Goal: Task Accomplishment & Management: Manage account settings

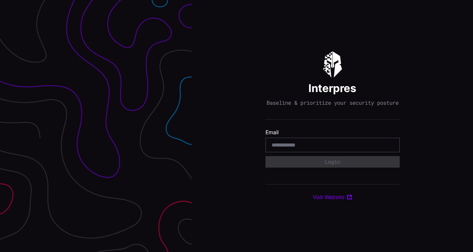
click at [322, 148] on input "email" at bounding box center [332, 144] width 122 height 7
type input "**********"
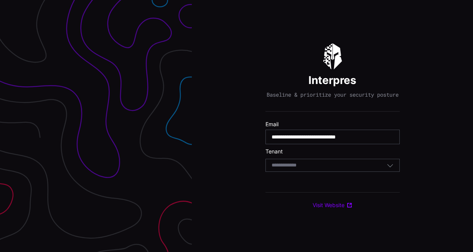
click at [329, 169] on div "Select Tenant" at bounding box center [328, 165] width 115 height 7
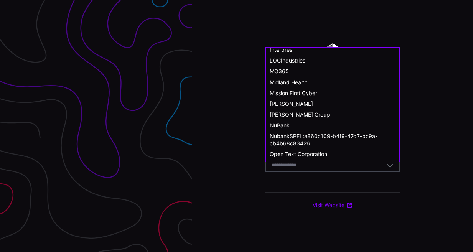
scroll to position [383, 0]
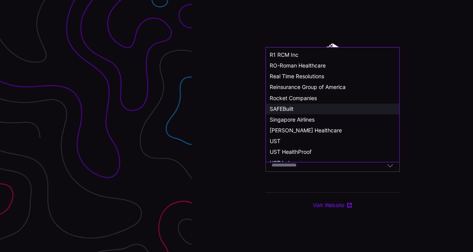
click at [275, 109] on span "SAFEBuilt" at bounding box center [281, 108] width 24 height 7
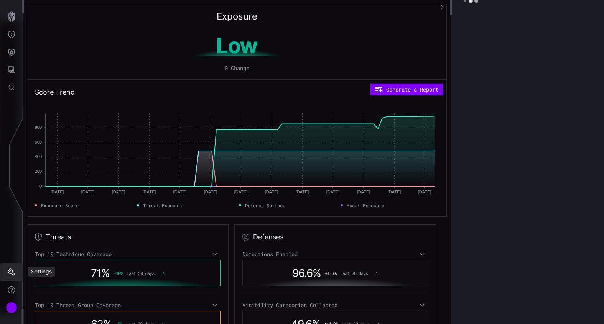
click at [12, 269] on icon "Settings" at bounding box center [11, 272] width 7 height 7
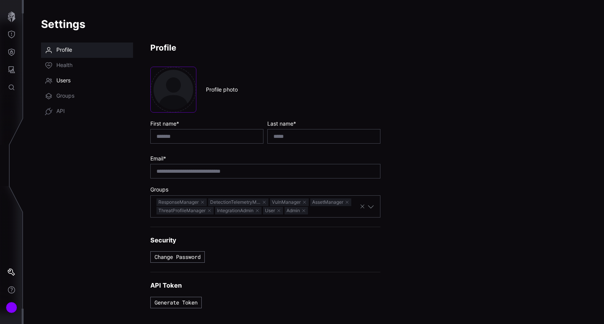
click at [52, 79] on icon at bounding box center [49, 81] width 8 height 8
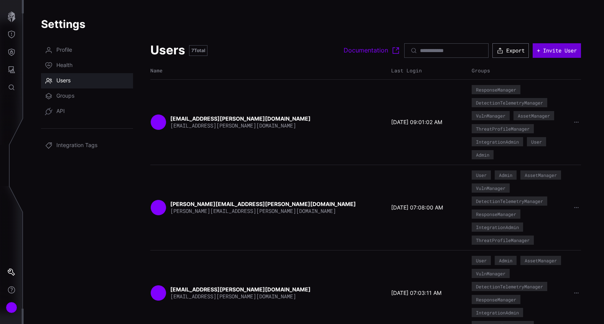
click at [548, 50] on button "+ Invite User" at bounding box center [556, 50] width 48 height 15
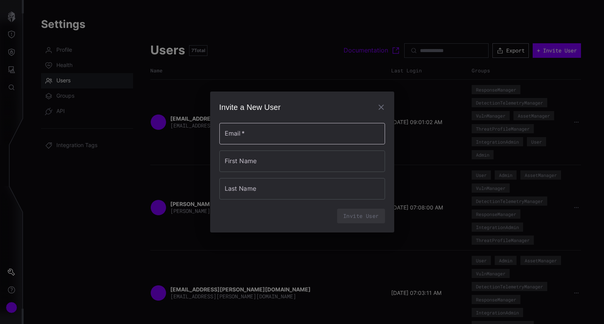
click at [271, 131] on input "Email   *" at bounding box center [302, 133] width 166 height 21
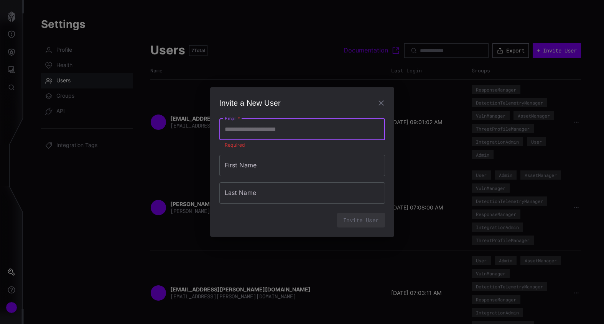
paste input "**********"
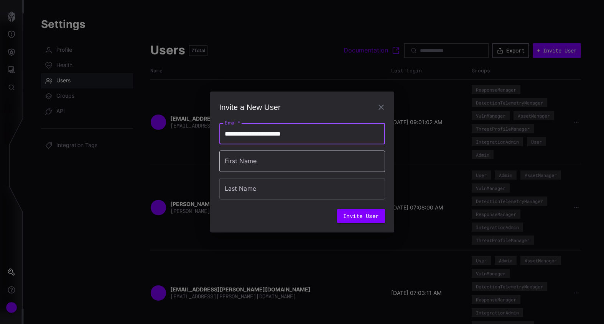
type input "**********"
click at [242, 158] on input "First Name" at bounding box center [302, 161] width 166 height 21
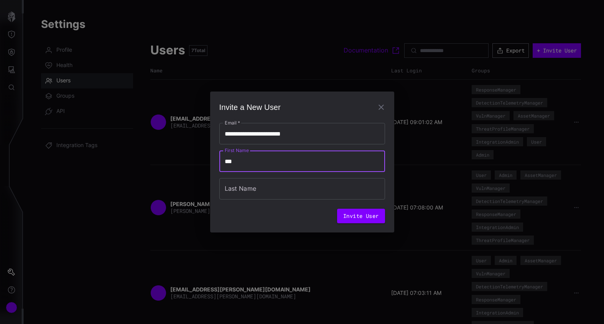
type input "***"
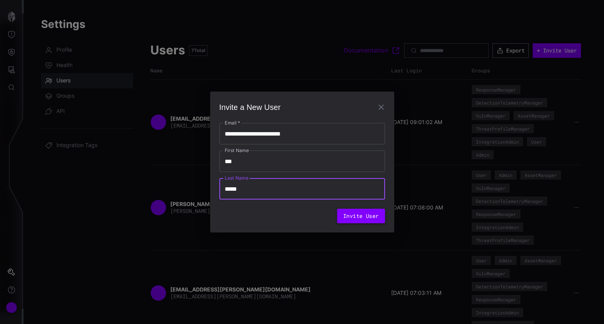
type input "*****"
click at [366, 218] on button "Invite User" at bounding box center [361, 216] width 48 height 15
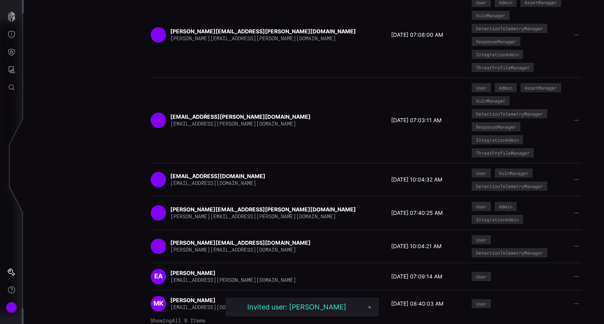
scroll to position [20, 0]
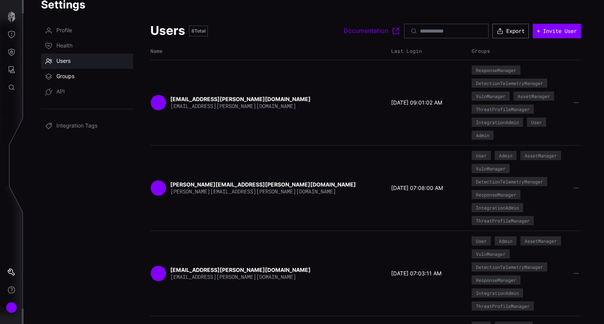
click at [69, 75] on span "Groups" at bounding box center [65, 77] width 18 height 8
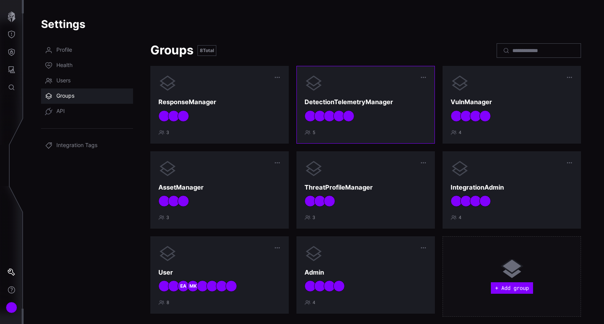
click at [402, 111] on div at bounding box center [365, 115] width 122 height 11
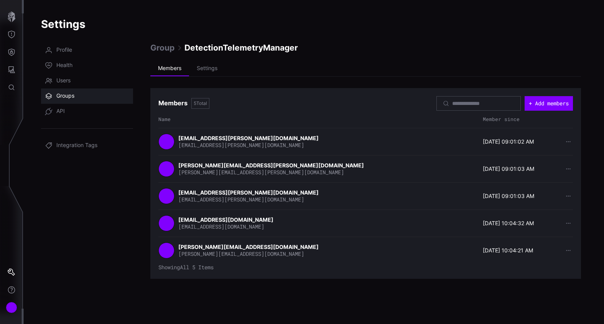
click at [62, 94] on span "Groups" at bounding box center [65, 96] width 18 height 8
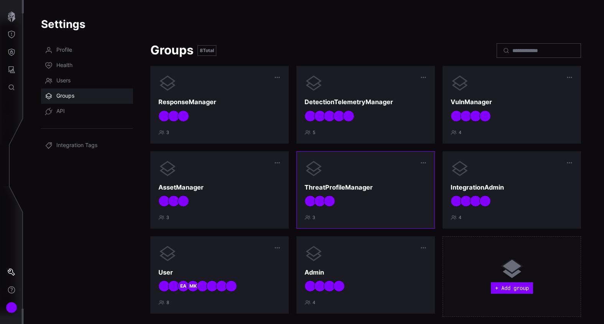
scroll to position [11, 0]
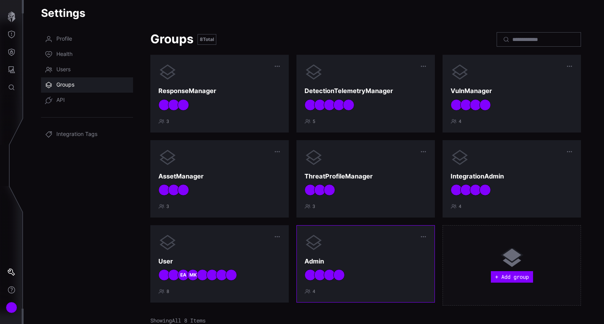
click at [372, 253] on div "Admin 4" at bounding box center [365, 263] width 122 height 61
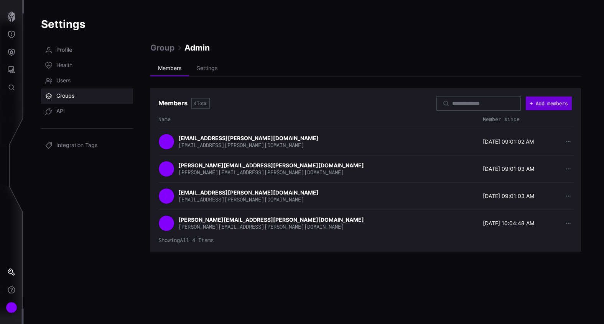
click at [564, 101] on button "+ Add members" at bounding box center [548, 104] width 46 height 14
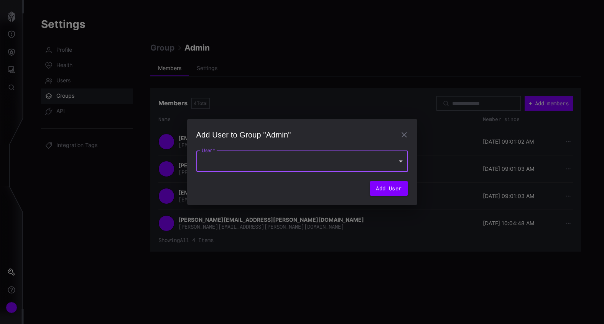
click at [315, 162] on div at bounding box center [302, 161] width 212 height 21
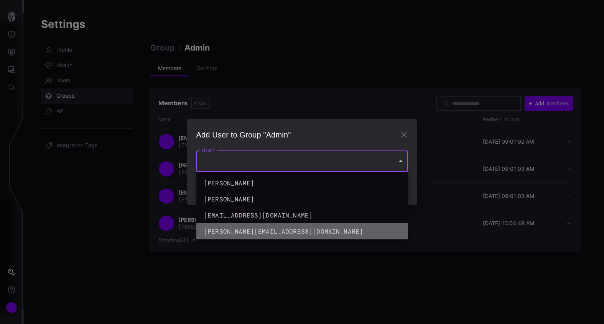
click at [268, 228] on div "sergey.novikov@cyberproof.com" at bounding box center [295, 231] width 182 height 9
type input "**********"
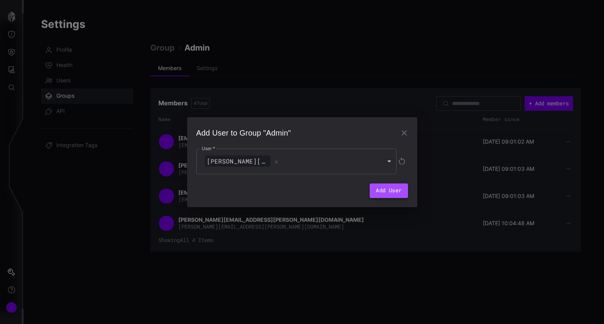
click at [391, 193] on button "Add User" at bounding box center [388, 191] width 38 height 15
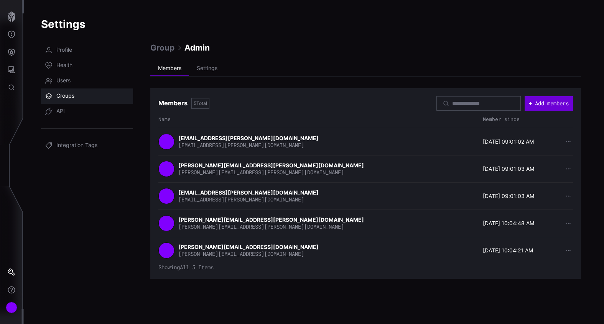
click at [550, 104] on button "+ Add members" at bounding box center [548, 103] width 48 height 15
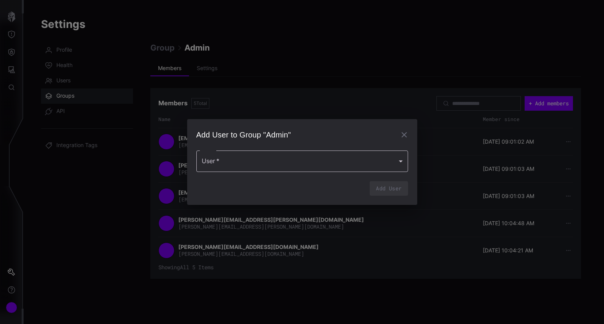
click at [313, 165] on div at bounding box center [302, 161] width 212 height 21
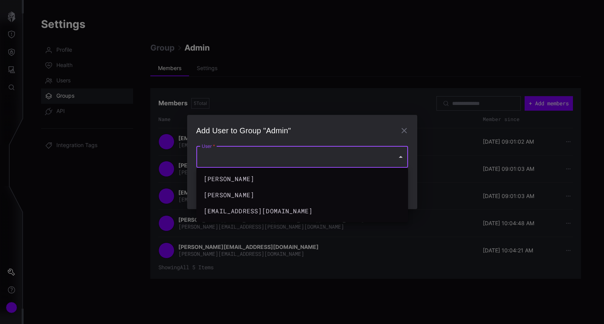
click at [358, 57] on div at bounding box center [302, 162] width 604 height 324
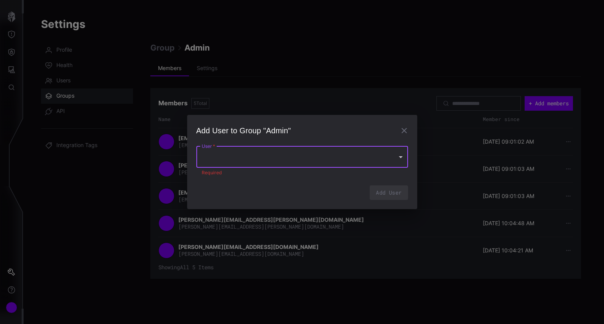
click at [59, 188] on div "Add User to Group "Admin" User   * User   * Required Add User" at bounding box center [302, 162] width 604 height 324
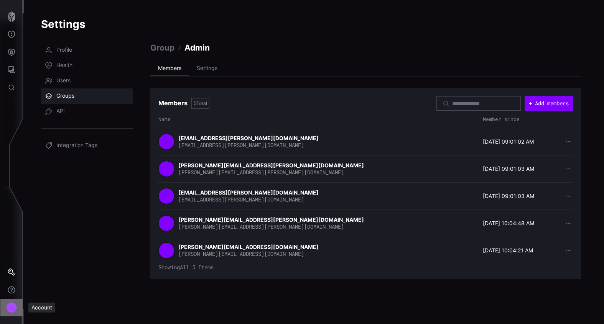
click at [11, 305] on div "Account" at bounding box center [11, 307] width 11 height 11
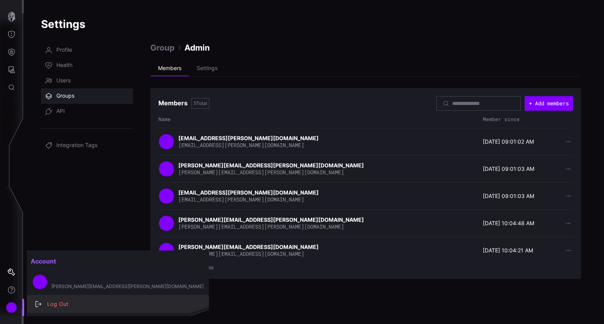
click at [63, 303] on div "Log Out" at bounding box center [121, 305] width 157 height 10
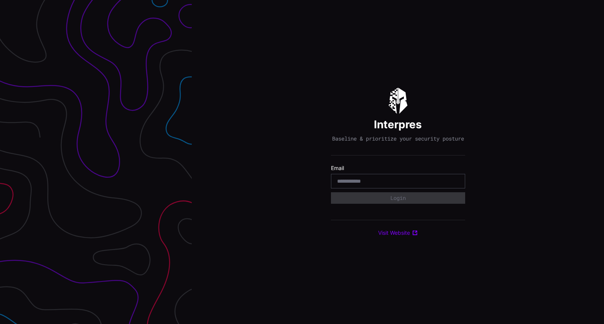
click at [362, 183] on input "email" at bounding box center [398, 181] width 122 height 7
type input "**********"
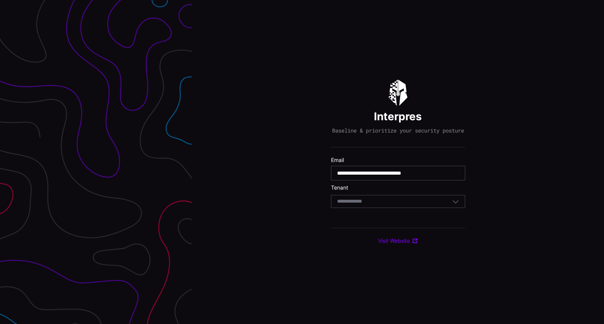
click at [377, 201] on div "Select Tenant" at bounding box center [398, 201] width 134 height 13
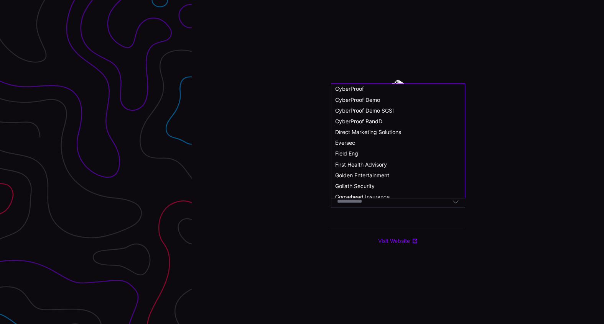
scroll to position [77, 0]
click at [367, 175] on span "Golden Entertainment" at bounding box center [362, 174] width 54 height 7
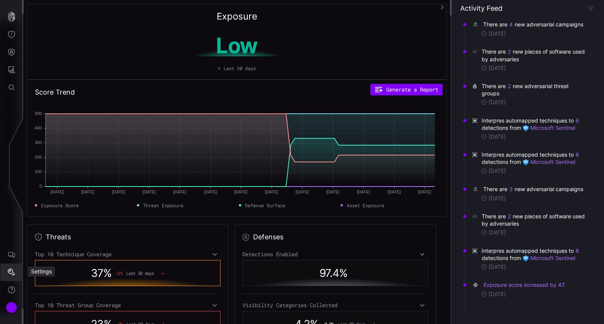
click at [13, 271] on icon "Settings" at bounding box center [11, 272] width 7 height 7
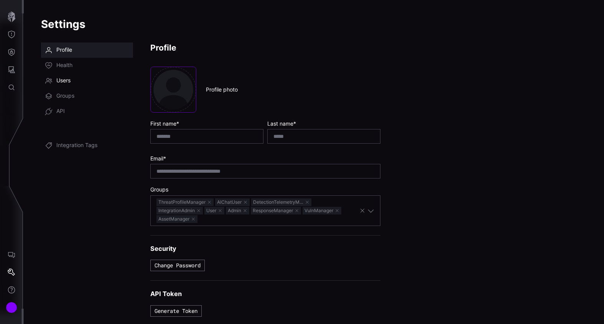
click at [68, 78] on span "Users" at bounding box center [63, 81] width 14 height 8
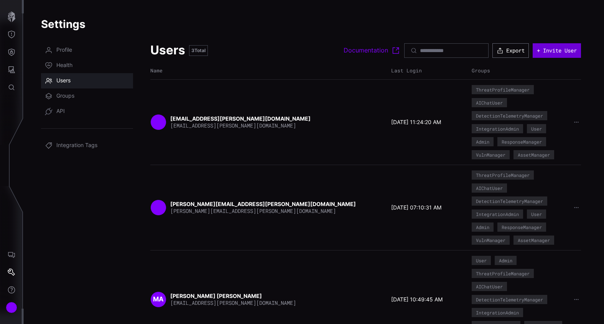
click at [554, 55] on button "+ Invite User" at bounding box center [556, 50] width 48 height 15
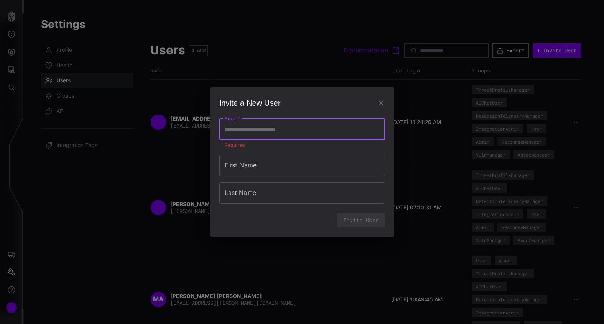
click at [265, 136] on input "Email   *" at bounding box center [302, 129] width 166 height 21
click at [307, 106] on h2 "Invite a New User" at bounding box center [302, 103] width 166 height 13
paste input "**********"
type input "**********"
drag, startPoint x: 294, startPoint y: 128, endPoint x: 205, endPoint y: 125, distance: 89.0
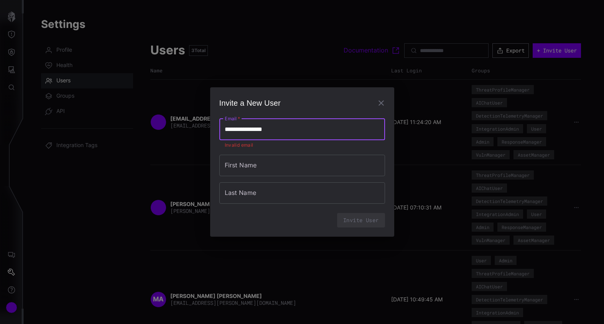
click at [205, 125] on div "**********" at bounding box center [302, 162] width 604 height 324
paste input "**********"
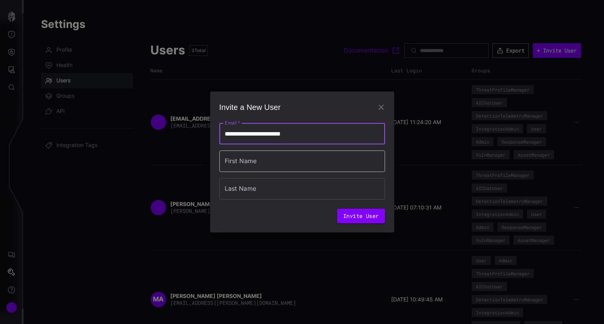
type input "**********"
click at [250, 164] on input "First Name" at bounding box center [302, 161] width 166 height 21
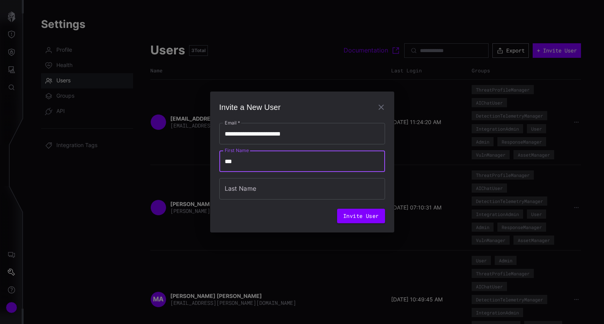
type input "***"
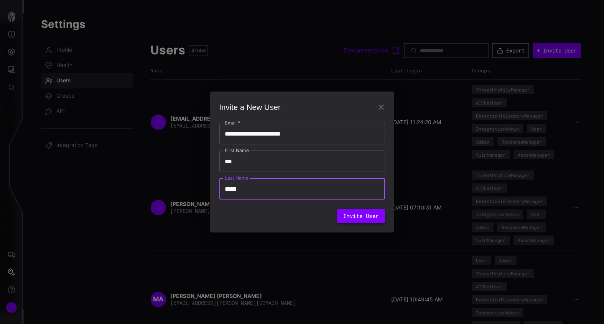
type input "*****"
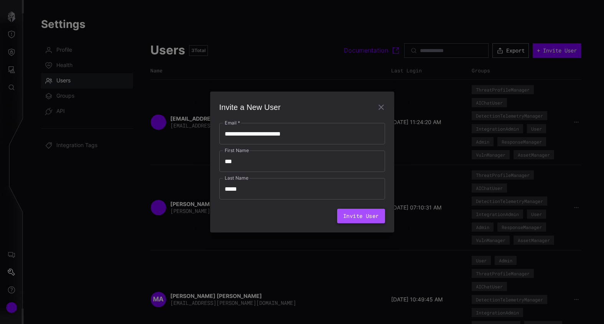
click at [355, 217] on button "Invite User" at bounding box center [361, 216] width 48 height 15
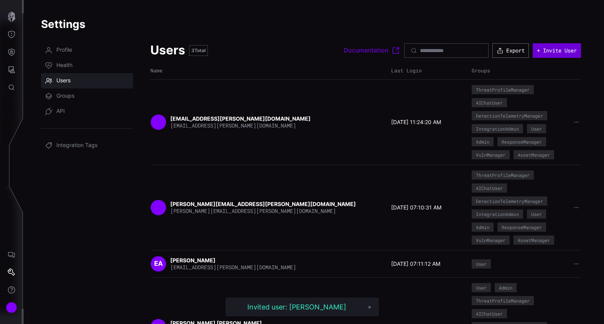
click at [556, 51] on button "+ Invite User" at bounding box center [556, 50] width 48 height 15
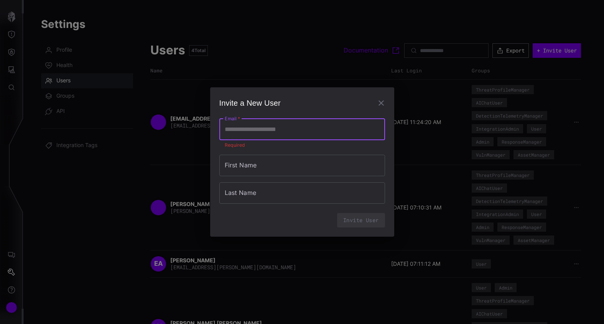
paste input "**********"
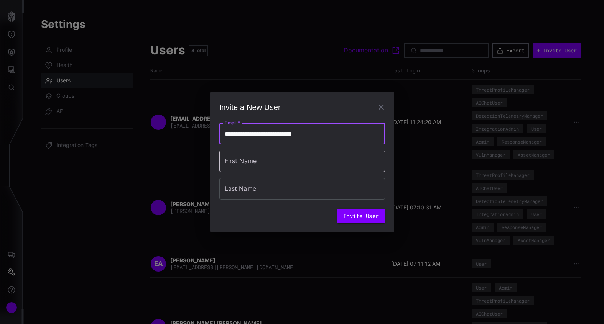
type input "**********"
click at [251, 165] on input "First Name" at bounding box center [302, 161] width 166 height 21
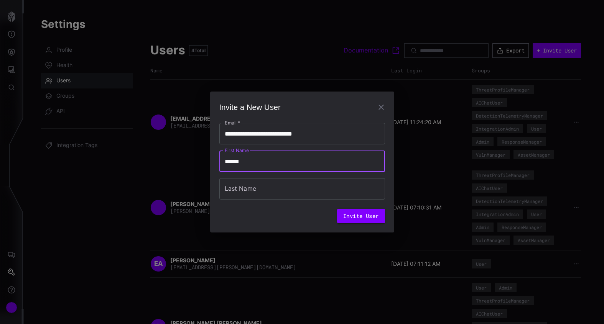
type input "******"
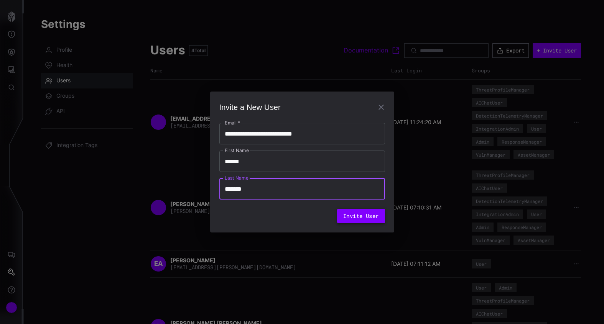
type input "*******"
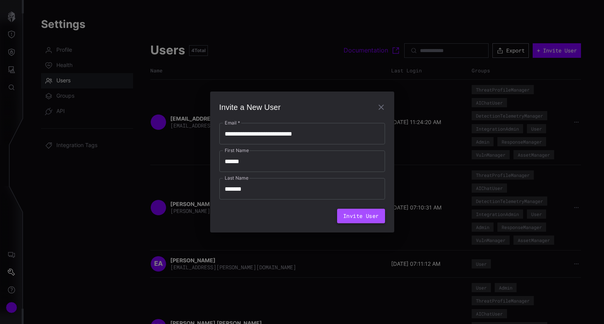
click at [365, 212] on button "Invite User" at bounding box center [361, 216] width 48 height 15
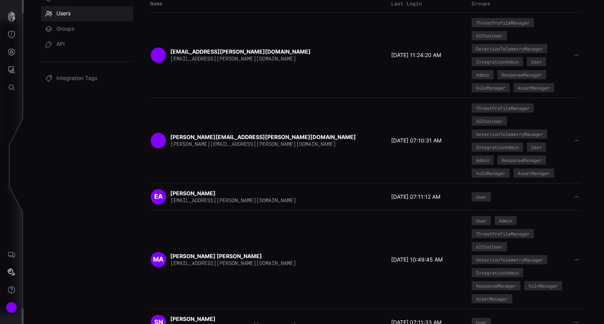
scroll to position [48, 0]
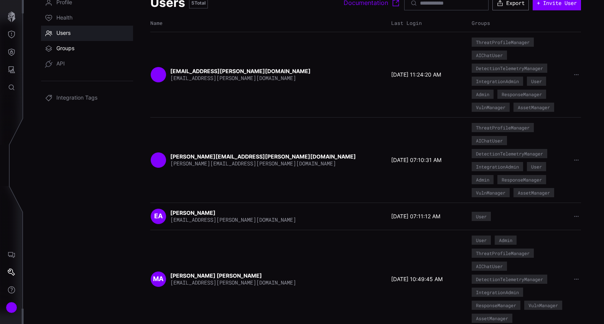
click at [66, 50] on span "Groups" at bounding box center [65, 49] width 18 height 8
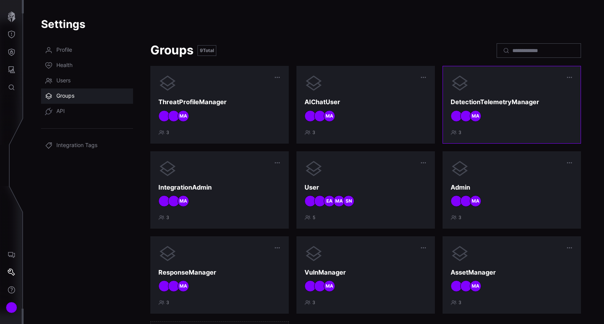
click at [525, 113] on div "MA" at bounding box center [511, 115] width 122 height 11
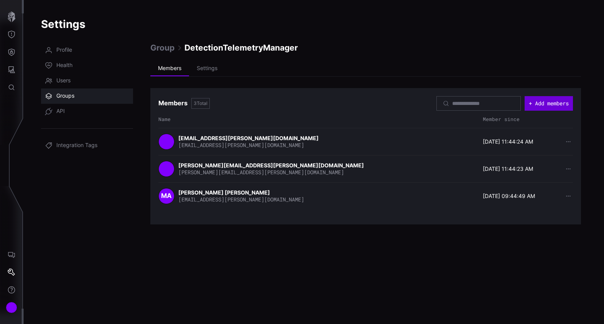
click at [545, 103] on button "+ Add members" at bounding box center [548, 103] width 48 height 15
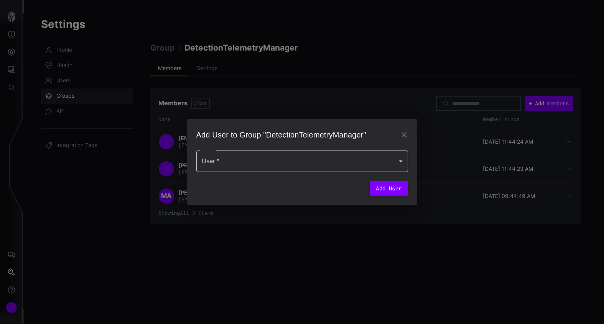
click at [295, 164] on div at bounding box center [302, 161] width 212 height 21
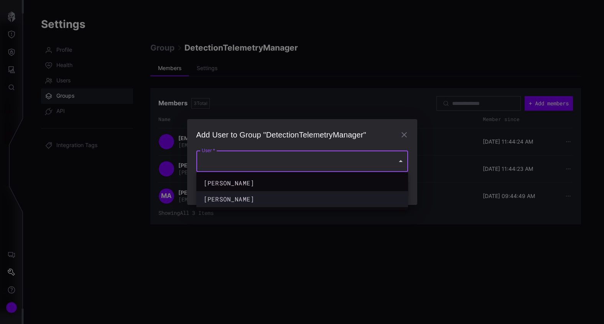
click at [243, 199] on div "Sergey Novikov" at bounding box center [295, 199] width 182 height 9
type input "**********"
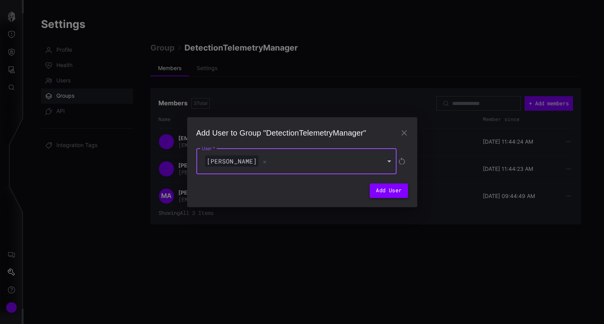
click at [390, 195] on button "Add User" at bounding box center [388, 191] width 38 height 15
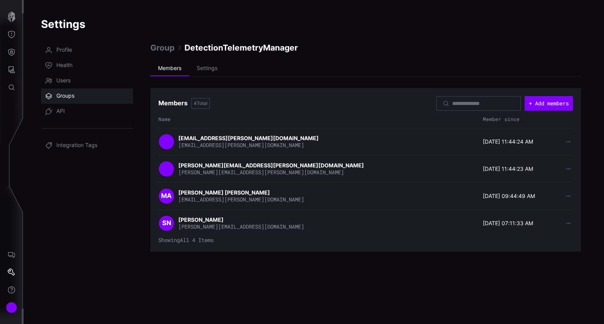
click at [70, 99] on span "Groups" at bounding box center [65, 96] width 18 height 8
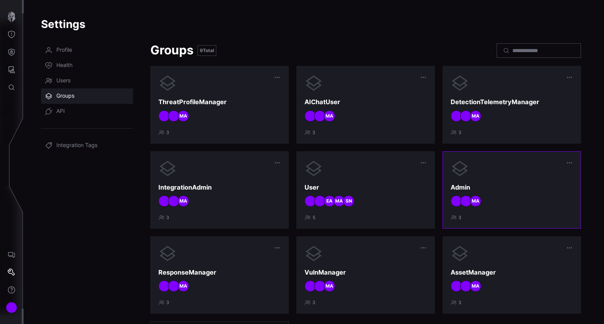
click at [545, 186] on h3 "Admin" at bounding box center [511, 188] width 122 height 8
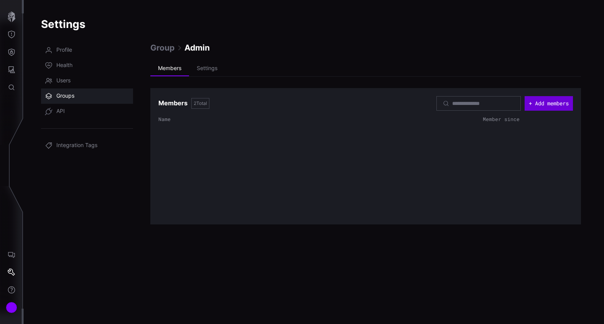
click at [557, 97] on button "+ Add members" at bounding box center [548, 103] width 48 height 15
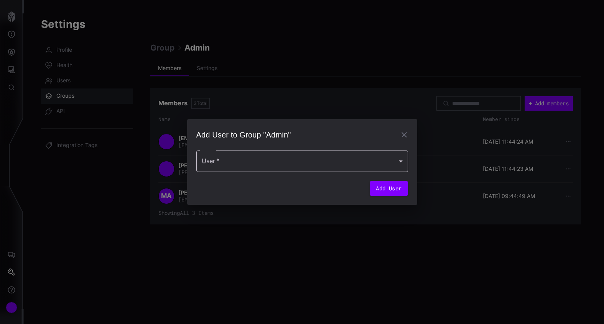
click at [239, 161] on div at bounding box center [302, 161] width 212 height 21
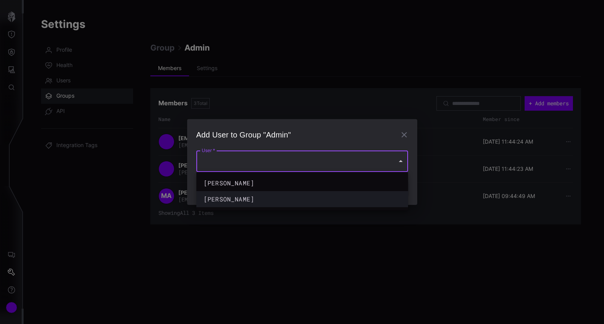
click at [233, 199] on div "Sergey Novikov" at bounding box center [295, 199] width 182 height 9
type input "**********"
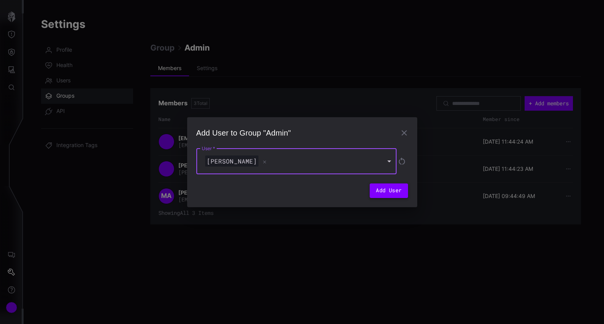
click at [383, 190] on button "Add User" at bounding box center [388, 191] width 38 height 15
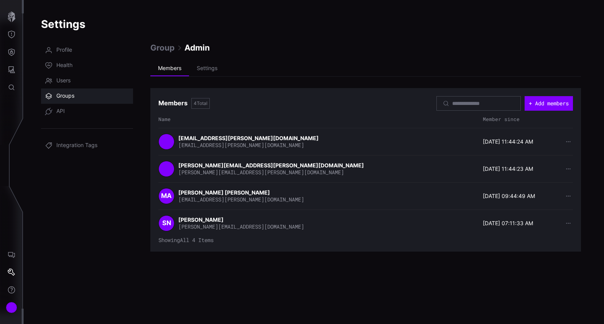
click at [59, 94] on span "Groups" at bounding box center [65, 96] width 18 height 8
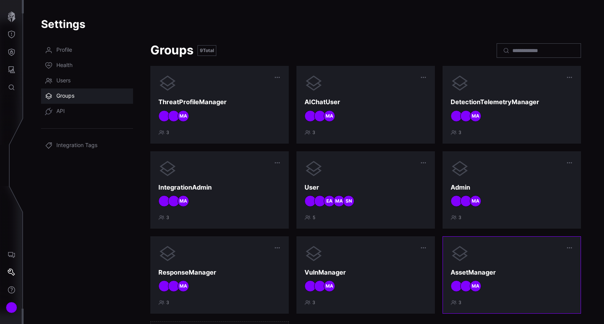
click at [504, 271] on h3 "AssetManager" at bounding box center [511, 273] width 122 height 8
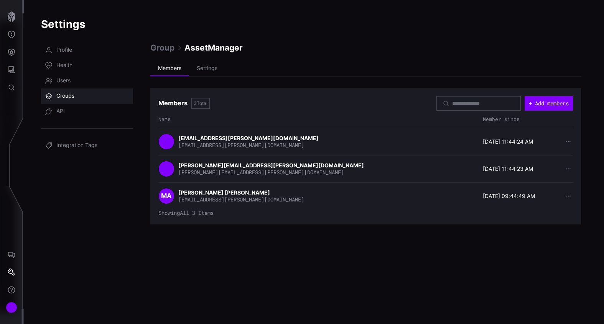
click at [66, 97] on span "Groups" at bounding box center [65, 96] width 18 height 8
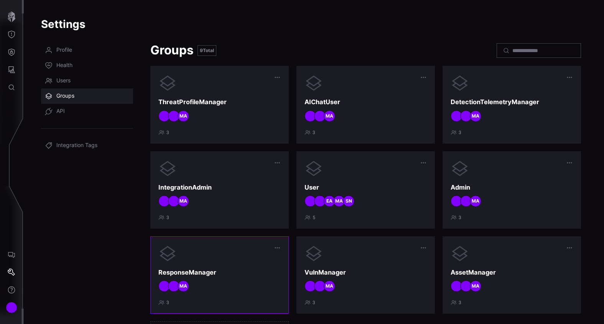
click at [241, 287] on div "MA" at bounding box center [219, 286] width 122 height 11
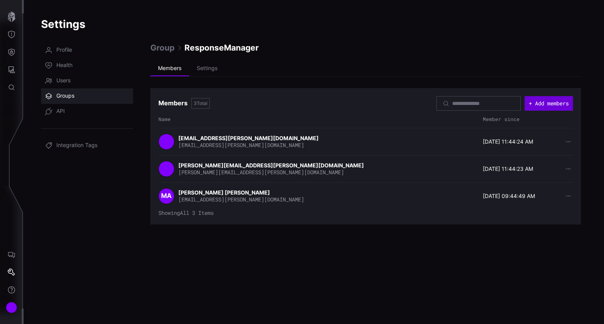
click at [553, 107] on button "+ Add members" at bounding box center [548, 103] width 48 height 15
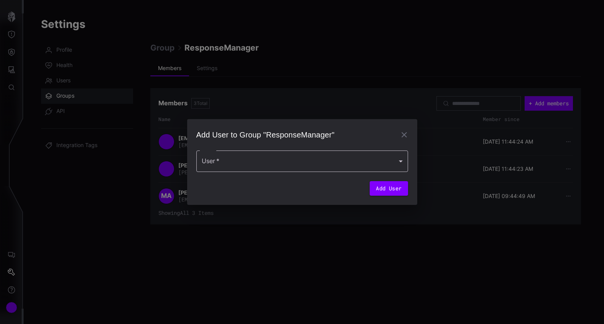
click at [291, 157] on div at bounding box center [302, 161] width 212 height 21
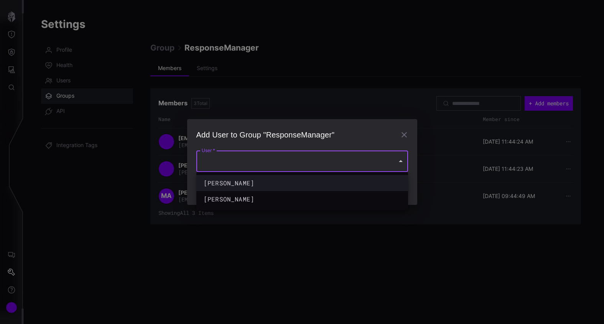
click at [250, 181] on div "Edy Almer" at bounding box center [295, 183] width 182 height 9
type input "**********"
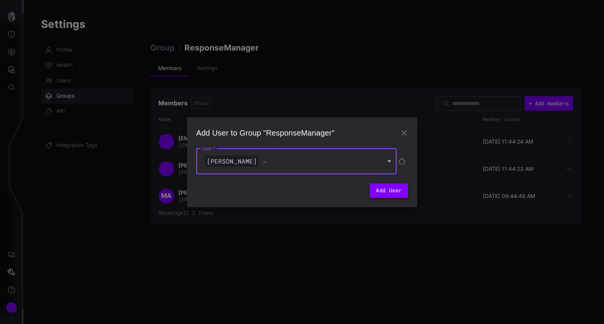
click at [402, 191] on button "Add User" at bounding box center [388, 191] width 38 height 15
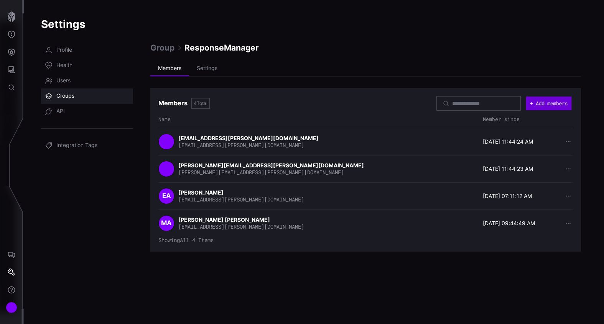
click at [553, 105] on button "+ Add members" at bounding box center [549, 104] width 46 height 14
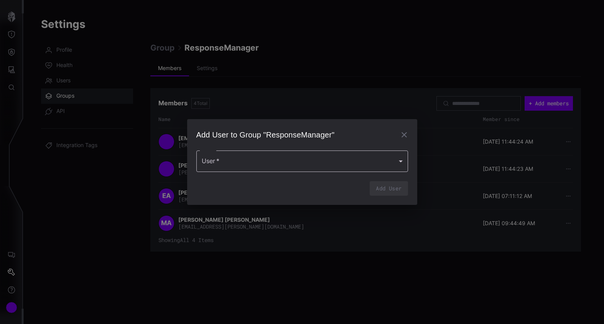
click at [247, 163] on div at bounding box center [302, 161] width 212 height 21
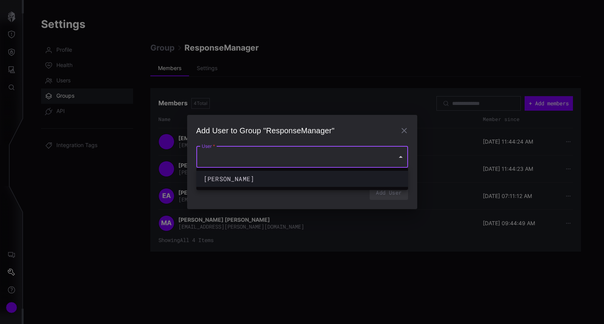
click at [246, 180] on div "Sergey Novikov" at bounding box center [295, 178] width 182 height 9
type input "**********"
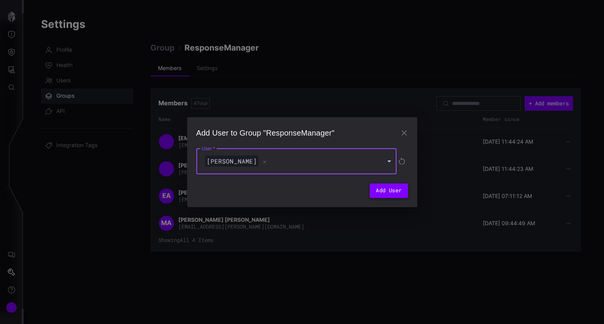
click at [396, 191] on button "Add User" at bounding box center [388, 191] width 38 height 15
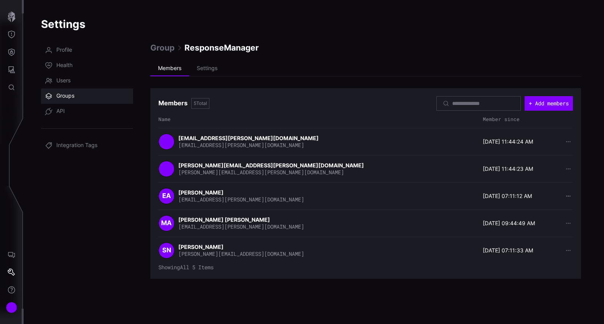
click at [570, 197] on icon "button" at bounding box center [567, 196] width 5 height 5
click at [552, 210] on div "Remove member" at bounding box center [545, 209] width 43 height 7
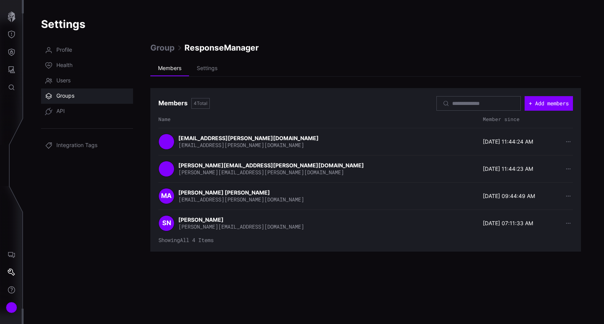
click at [63, 90] on link "Groups" at bounding box center [87, 96] width 92 height 15
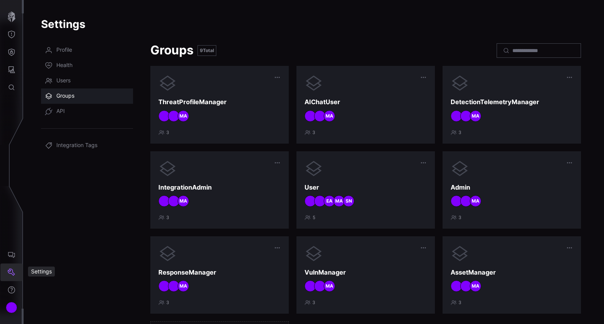
click at [7, 275] on button "Settings" at bounding box center [11, 273] width 22 height 18
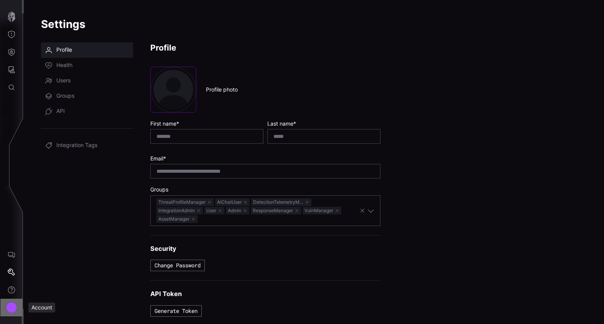
click at [11, 311] on div "Account" at bounding box center [11, 307] width 11 height 11
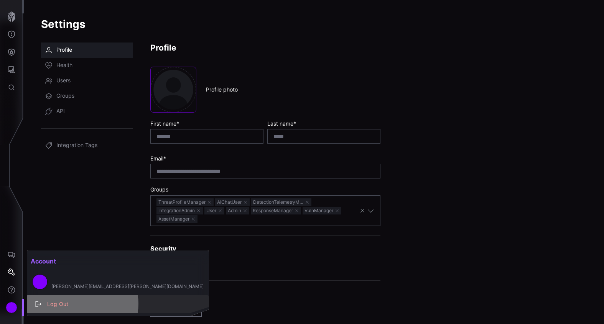
click at [78, 304] on div "Log Out" at bounding box center [121, 305] width 157 height 10
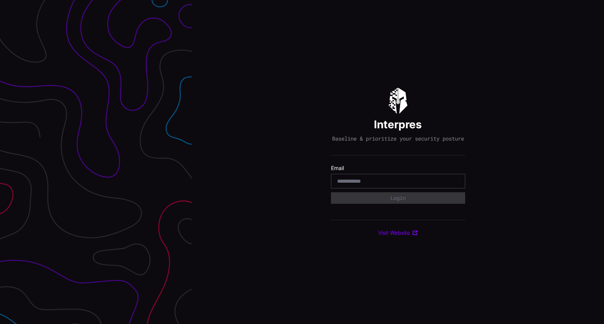
click at [371, 184] on input "email" at bounding box center [398, 181] width 122 height 7
type input "**********"
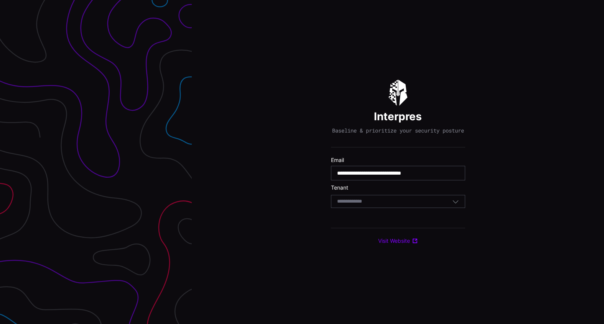
click at [402, 203] on div "Select Tenant" at bounding box center [394, 201] width 115 height 7
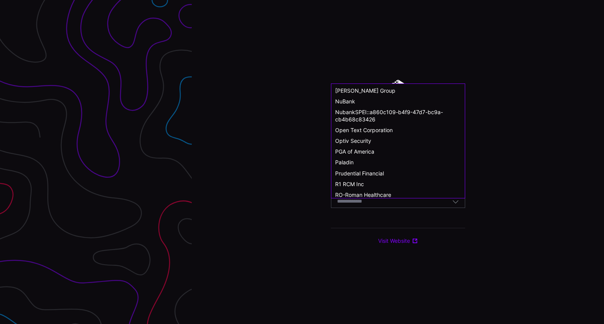
scroll to position [383, 0]
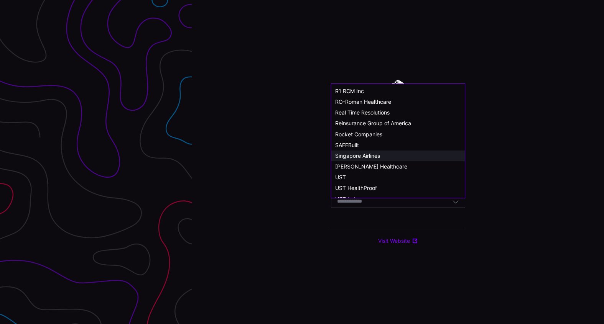
click at [373, 156] on span "Singapore Airlines" at bounding box center [357, 156] width 45 height 7
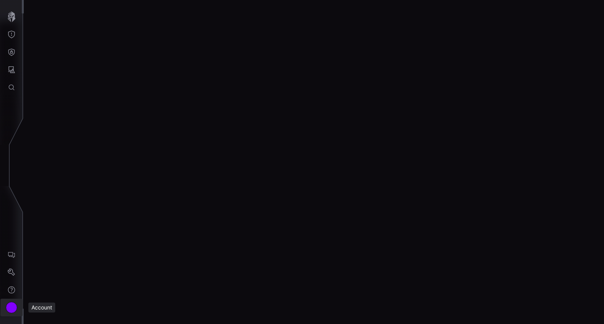
click at [7, 310] on div "Account" at bounding box center [11, 307] width 11 height 11
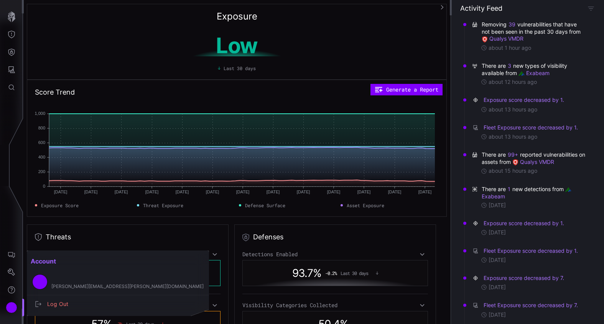
click at [10, 268] on div at bounding box center [302, 162] width 604 height 324
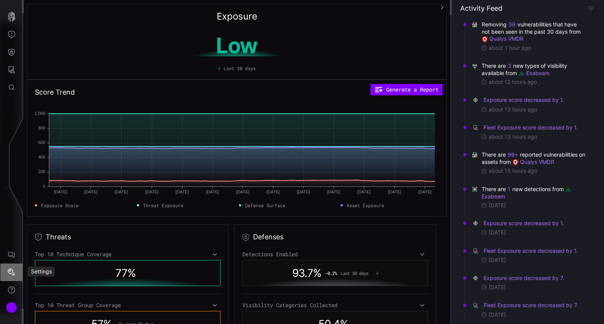
click at [11, 274] on icon "Settings" at bounding box center [12, 273] width 8 height 8
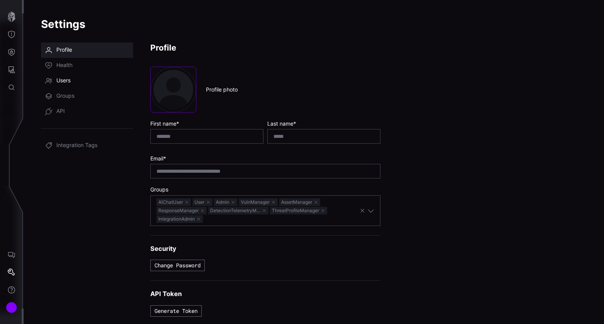
click at [69, 76] on link "Users" at bounding box center [87, 80] width 92 height 15
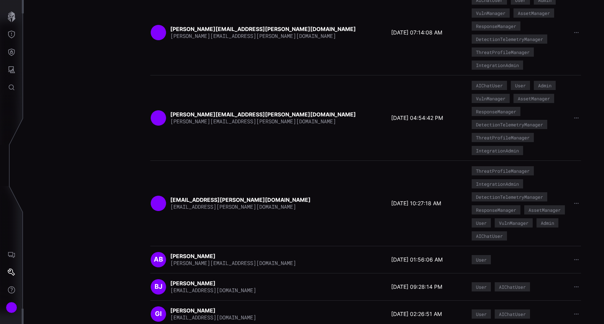
scroll to position [230, 0]
click at [573, 117] on icon "button" at bounding box center [575, 117] width 5 height 5
click at [546, 164] on div "Delete user" at bounding box center [546, 166] width 46 height 7
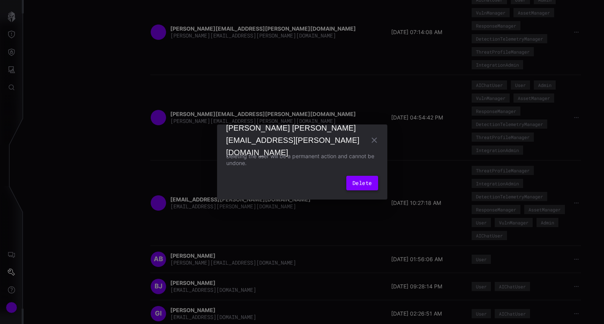
click at [363, 181] on button "Delete" at bounding box center [361, 183] width 31 height 15
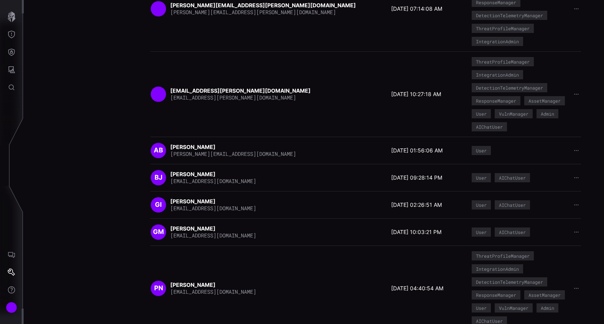
scroll to position [268, 0]
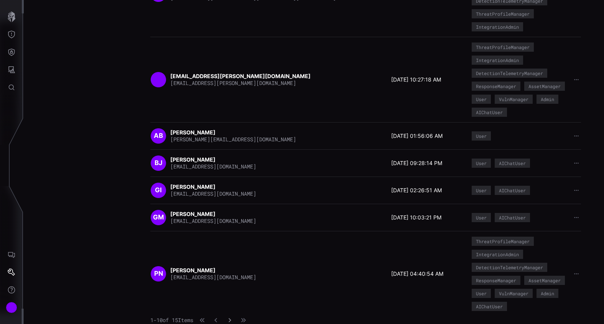
click at [232, 320] on icon "button" at bounding box center [229, 320] width 5 height 5
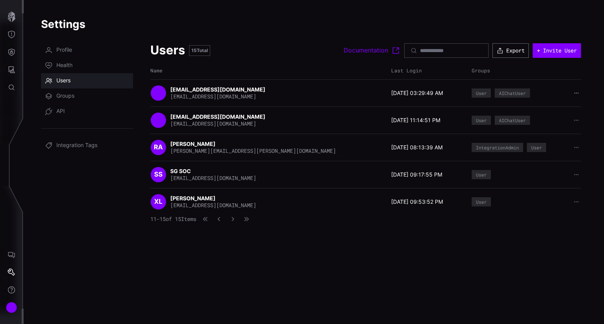
click at [574, 92] on icon "button" at bounding box center [575, 92] width 5 height 5
click at [552, 140] on div "Delete user" at bounding box center [552, 141] width 46 height 7
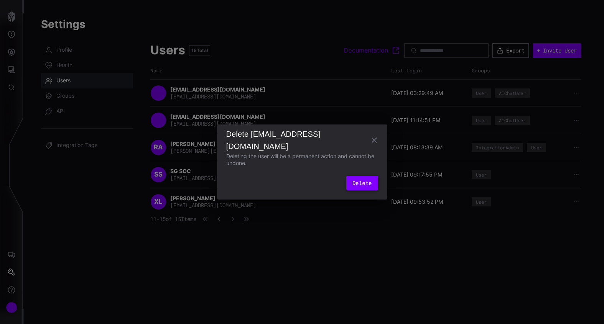
click at [359, 184] on button "Delete" at bounding box center [361, 183] width 31 height 15
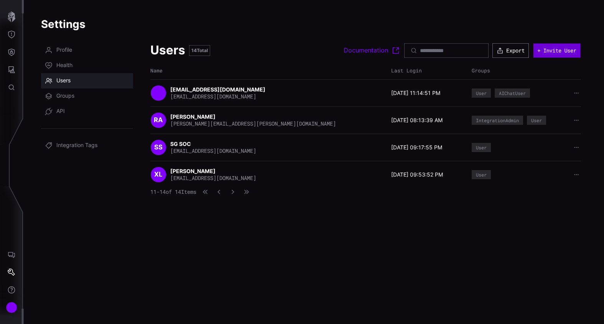
click at [557, 52] on button "+ Invite User" at bounding box center [556, 50] width 47 height 14
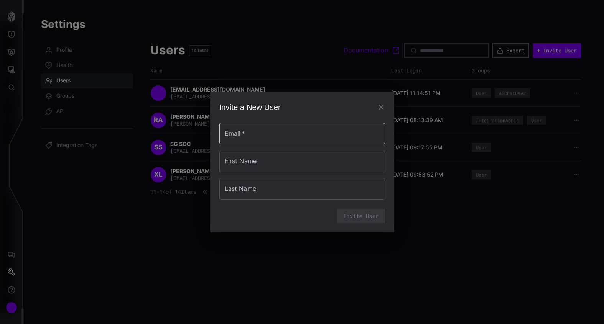
click at [290, 135] on input "Email   *" at bounding box center [302, 133] width 166 height 21
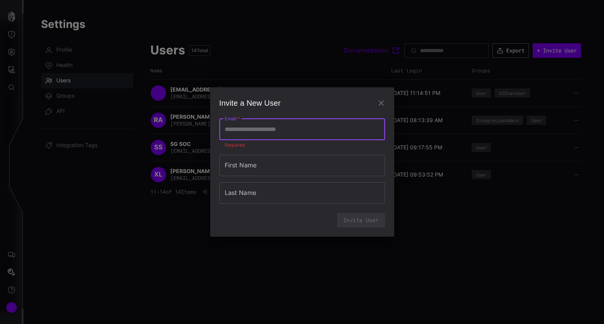
paste input "**********"
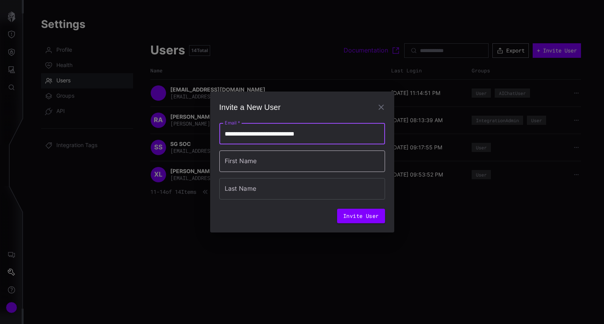
type input "**********"
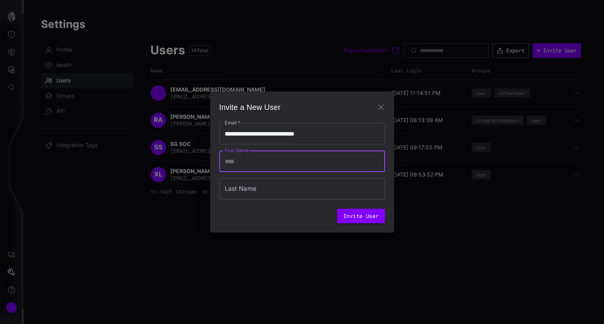
click at [243, 160] on input "First Name" at bounding box center [302, 161] width 166 height 21
type input "******"
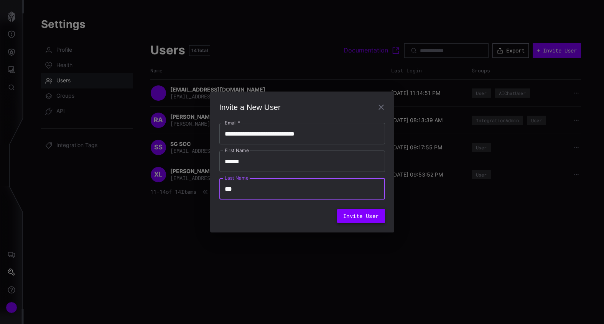
type input "***"
click at [369, 217] on button "Invite User" at bounding box center [361, 216] width 48 height 15
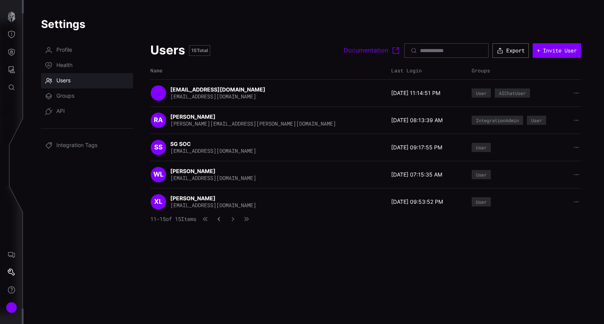
click at [224, 216] on button "button" at bounding box center [219, 219] width 10 height 8
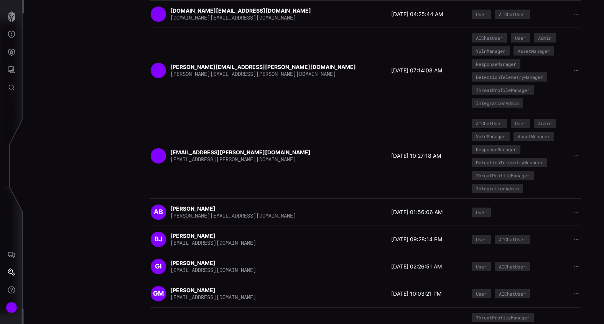
scroll to position [268, 0]
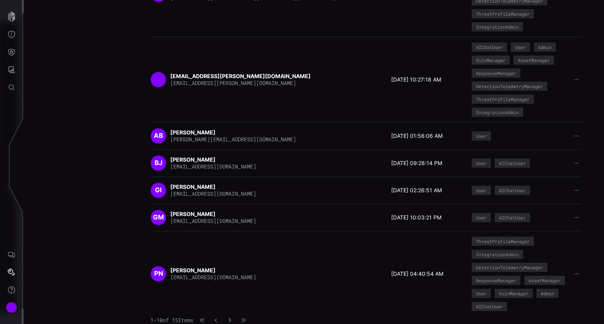
click at [232, 319] on icon "button" at bounding box center [229, 320] width 5 height 5
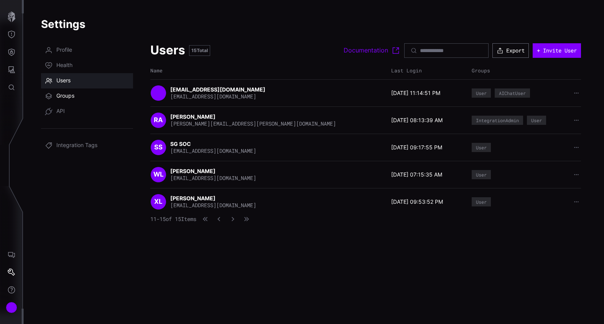
click at [70, 94] on span "Groups" at bounding box center [65, 96] width 18 height 8
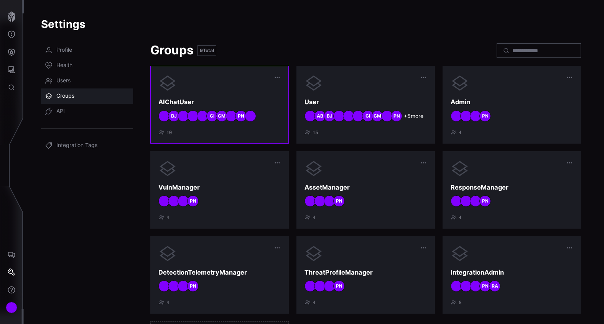
click at [224, 92] on div at bounding box center [219, 83] width 122 height 18
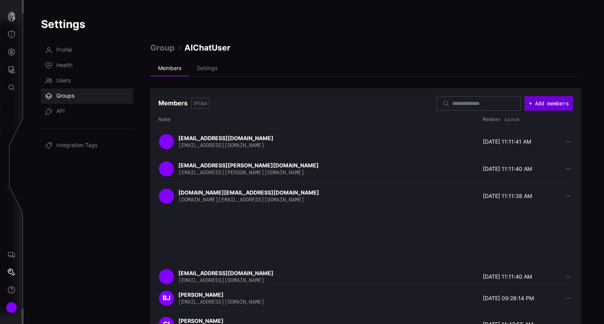
click at [553, 102] on button "+ Add members" at bounding box center [548, 103] width 48 height 15
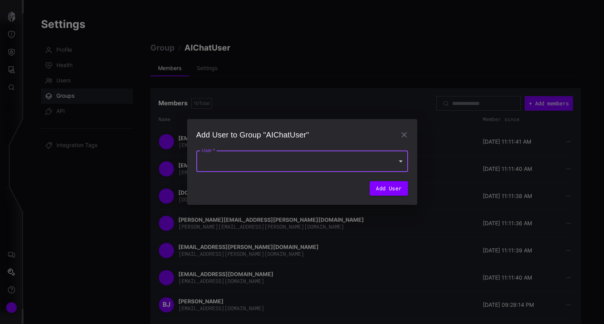
click at [306, 162] on div at bounding box center [302, 161] width 212 height 21
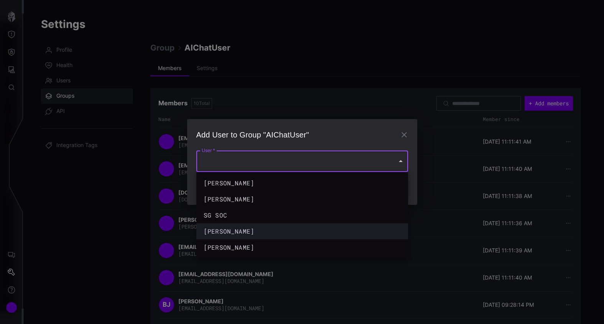
click at [249, 231] on div "[PERSON_NAME]" at bounding box center [295, 231] width 182 height 9
type input "**********"
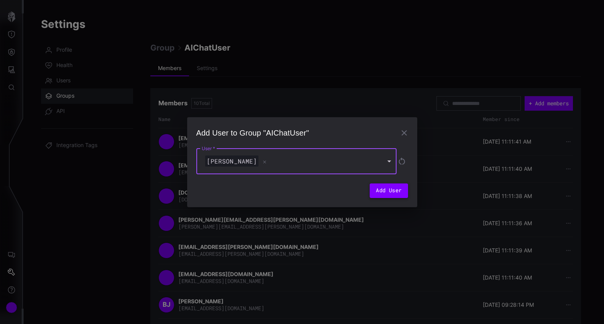
click at [389, 195] on button "Add User" at bounding box center [388, 191] width 38 height 15
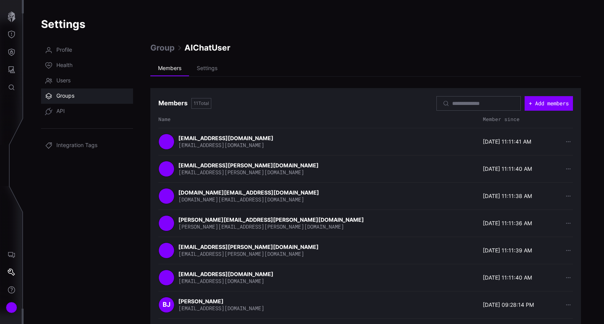
click at [63, 94] on span "Groups" at bounding box center [65, 96] width 18 height 8
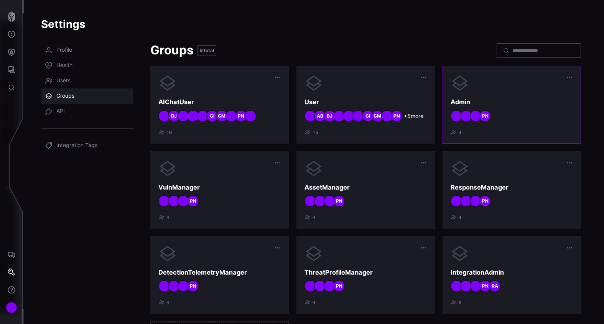
click at [488, 95] on div "Admin PN 4" at bounding box center [511, 104] width 122 height 61
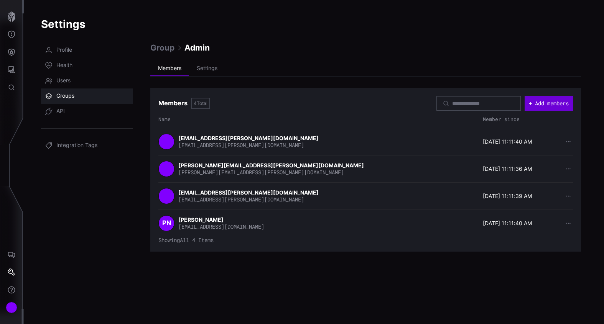
click at [555, 99] on button "+ Add members" at bounding box center [548, 103] width 48 height 15
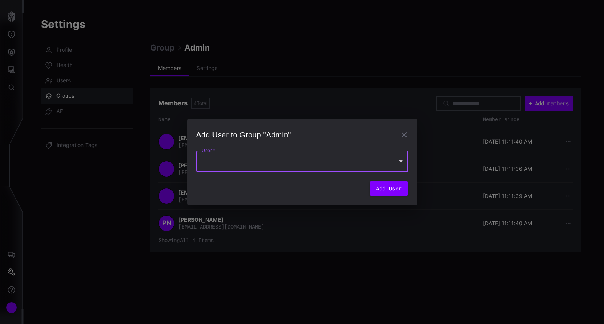
click at [292, 156] on div at bounding box center [302, 161] width 212 height 21
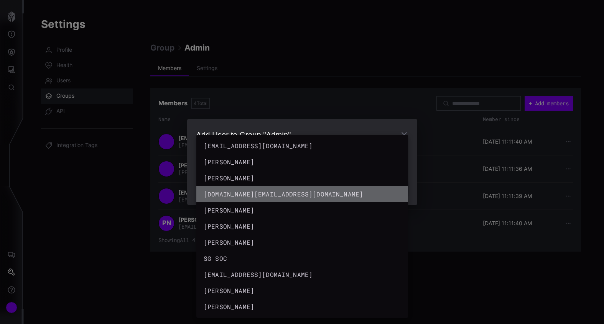
click at [276, 192] on div "[DOMAIN_NAME][EMAIL_ADDRESS][DOMAIN_NAME]" at bounding box center [295, 194] width 182 height 9
type input "**********"
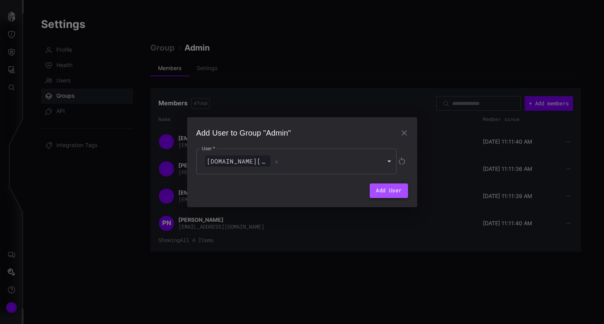
click at [386, 192] on button "Add User" at bounding box center [388, 191] width 38 height 15
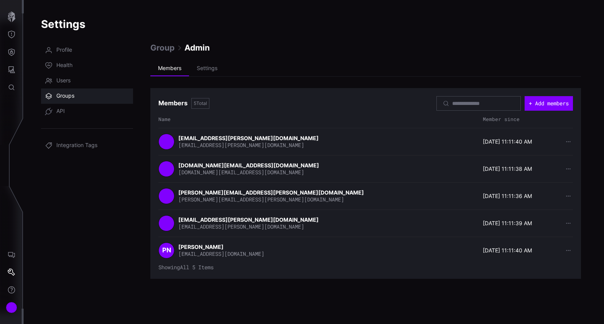
click at [79, 208] on nav "Profile Health Users Groups API Integration Tags" at bounding box center [87, 179] width 92 height 273
click at [67, 82] on span "Users" at bounding box center [63, 81] width 14 height 8
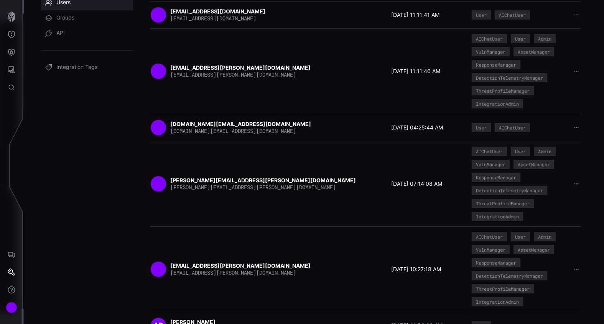
scroll to position [76, 0]
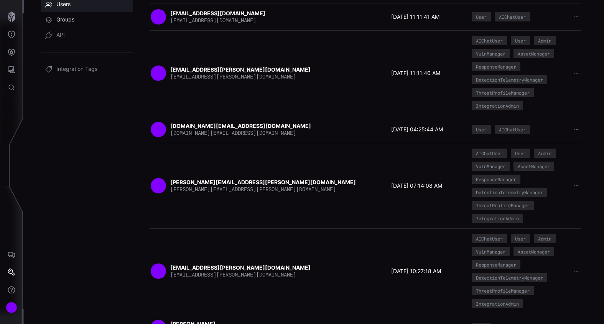
click at [61, 21] on span "Groups" at bounding box center [65, 20] width 18 height 8
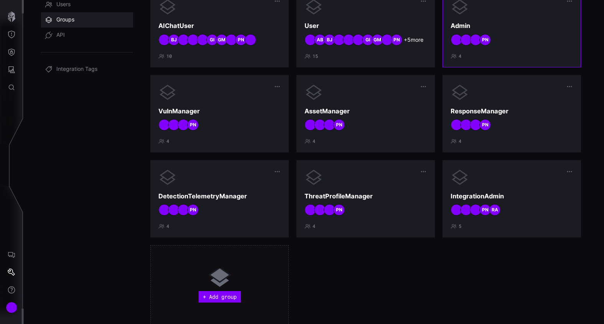
click at [503, 33] on div "Admin PN 4" at bounding box center [511, 28] width 122 height 61
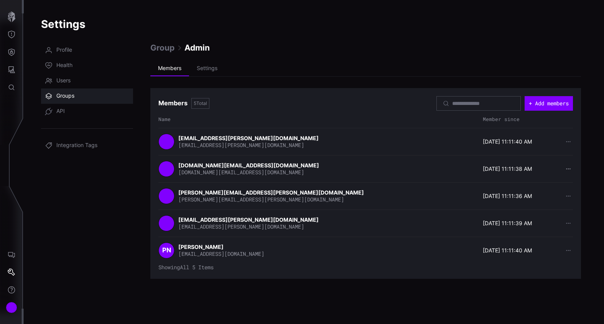
click at [569, 166] on icon "button" at bounding box center [567, 168] width 5 height 5
click at [543, 182] on div "Remove member" at bounding box center [545, 182] width 43 height 7
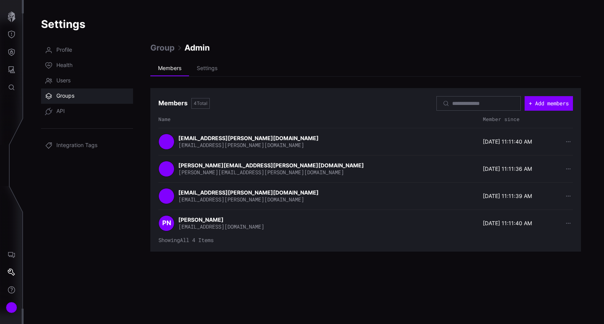
click at [76, 161] on nav "Profile Health Users Groups API Integration Tags" at bounding box center [87, 179] width 92 height 273
click at [59, 210] on nav "Profile Health Users Groups API Integration Tags" at bounding box center [87, 179] width 92 height 273
